Goal: Find specific page/section: Find specific page/section

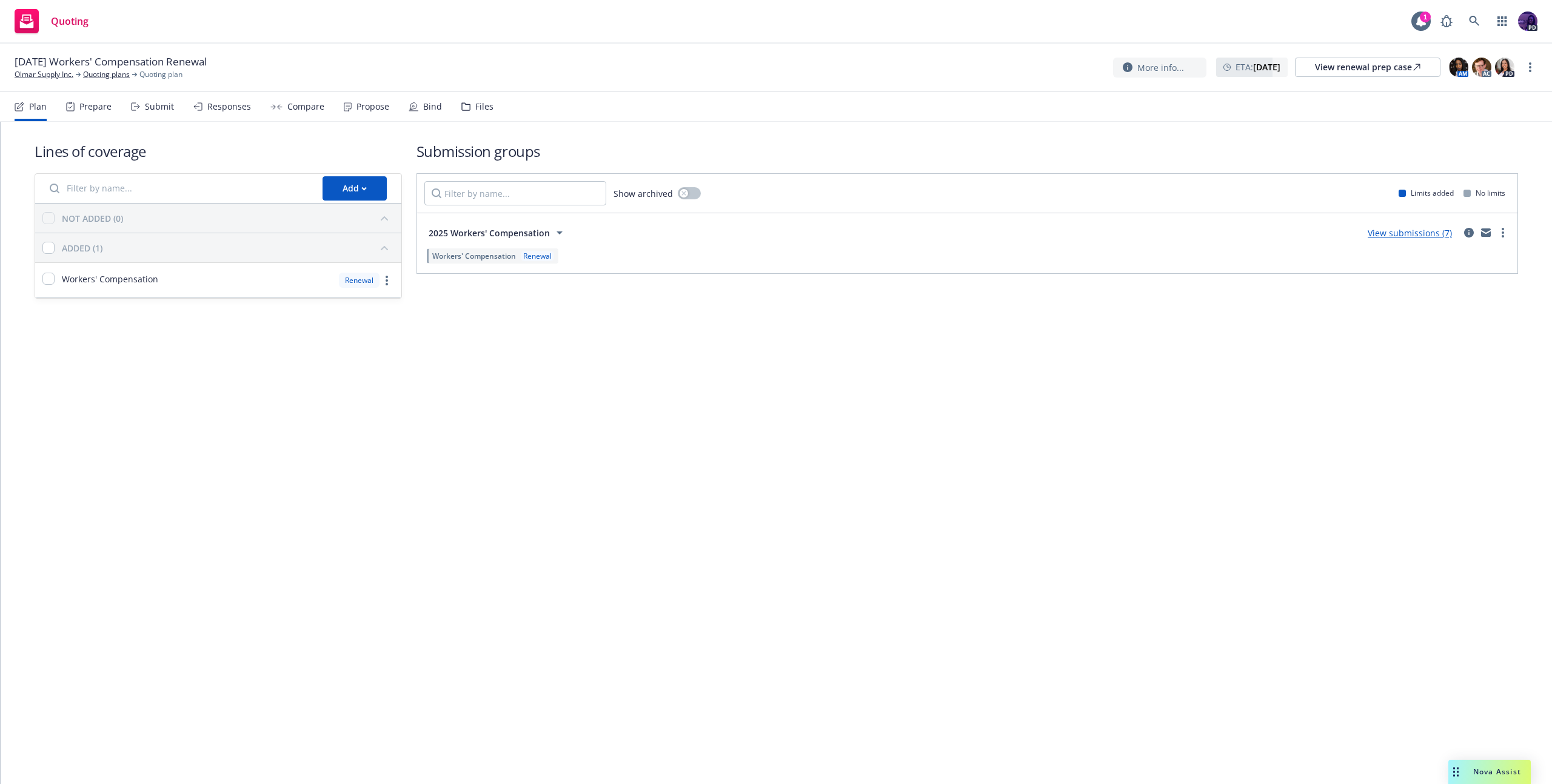
click at [359, 26] on div "Quoting 1 PD" at bounding box center [776, 22] width 1552 height 43
click at [450, 22] on div "Quoting 1 PD" at bounding box center [776, 22] width 1552 height 43
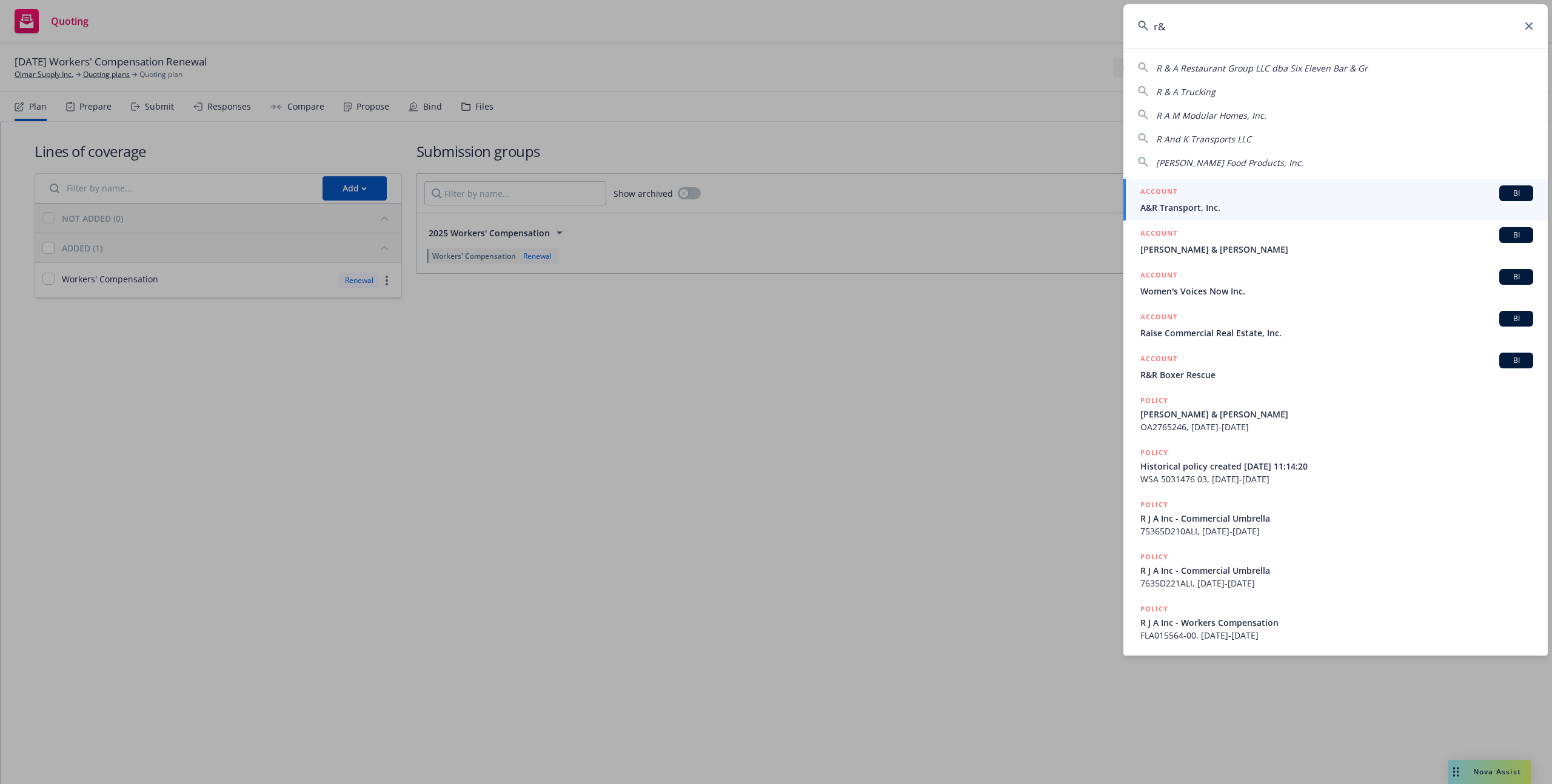
type input "r"
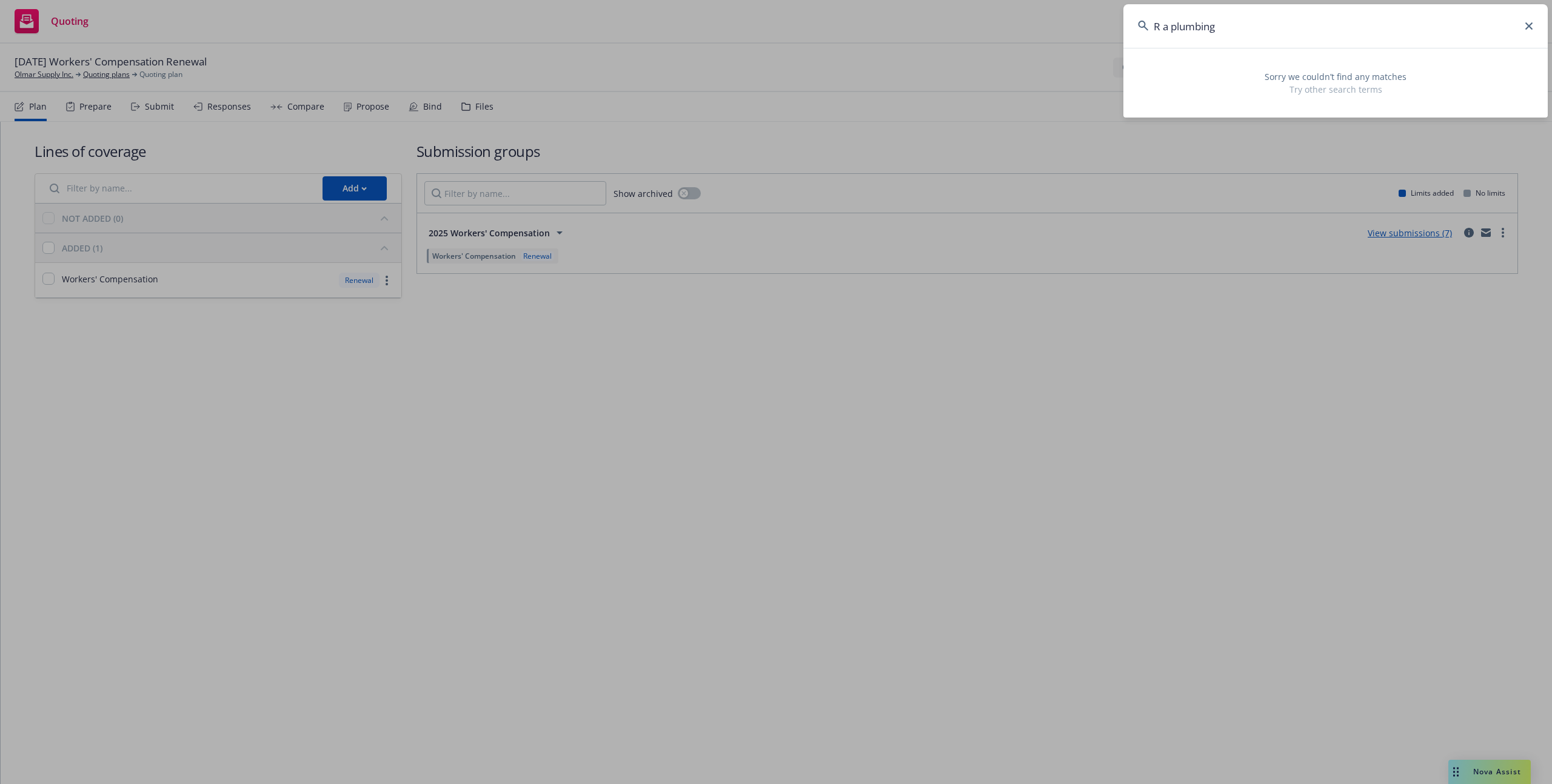
type input "R a plumbing"
